Goal: Information Seeking & Learning: Find specific fact

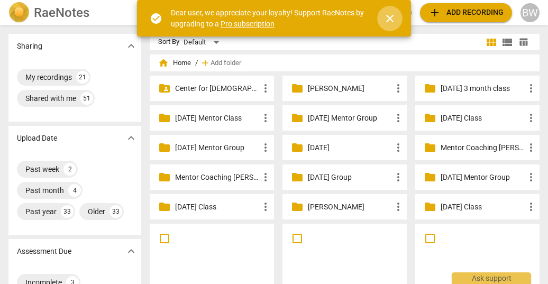
click at [390, 17] on span "close" at bounding box center [389, 18] width 13 height 13
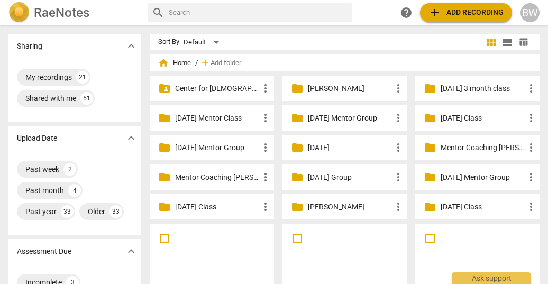
click at [177, 11] on input "text" at bounding box center [258, 12] width 179 height 17
type input "[PERSON_NAME]"
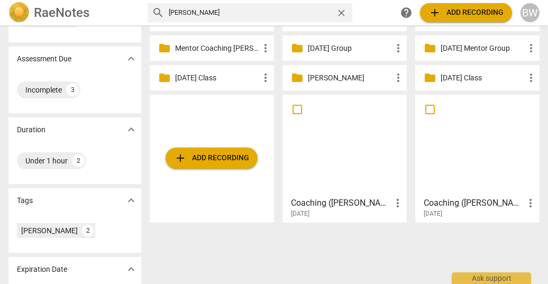
scroll to position [130, 0]
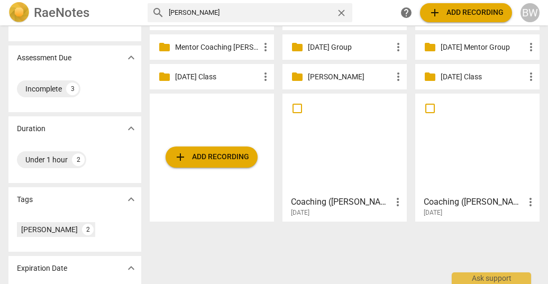
click at [460, 183] on div at bounding box center [477, 144] width 117 height 94
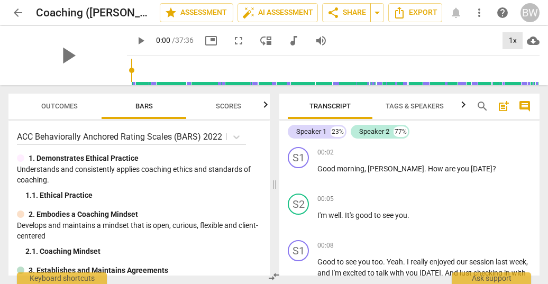
click at [517, 41] on div "1x" at bounding box center [512, 40] width 20 height 17
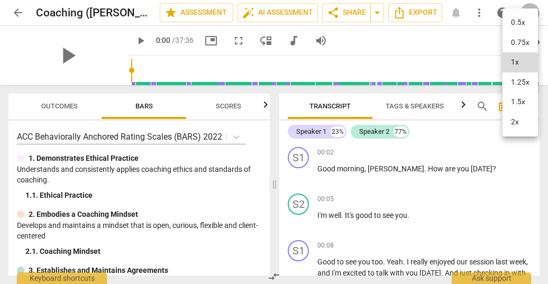
click at [519, 84] on li "1.25x" at bounding box center [519, 82] width 35 height 20
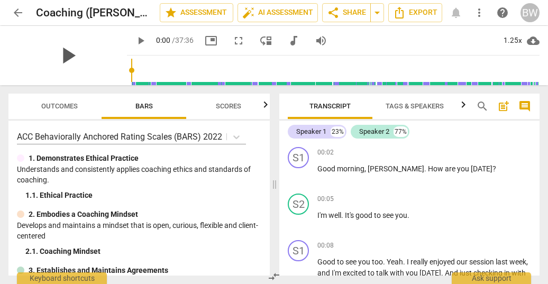
click at [64, 56] on span "play_arrow" at bounding box center [67, 55] width 27 height 27
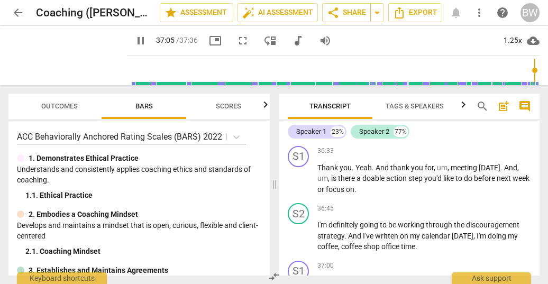
scroll to position [6588, 0]
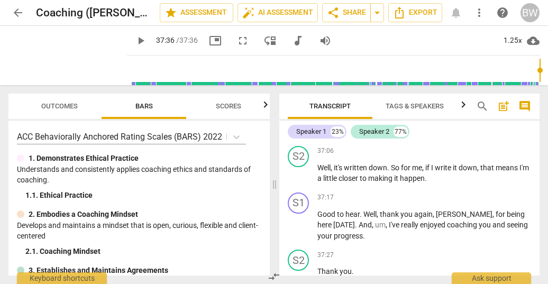
type input "2256"
